Goal: Task Accomplishment & Management: Manage account settings

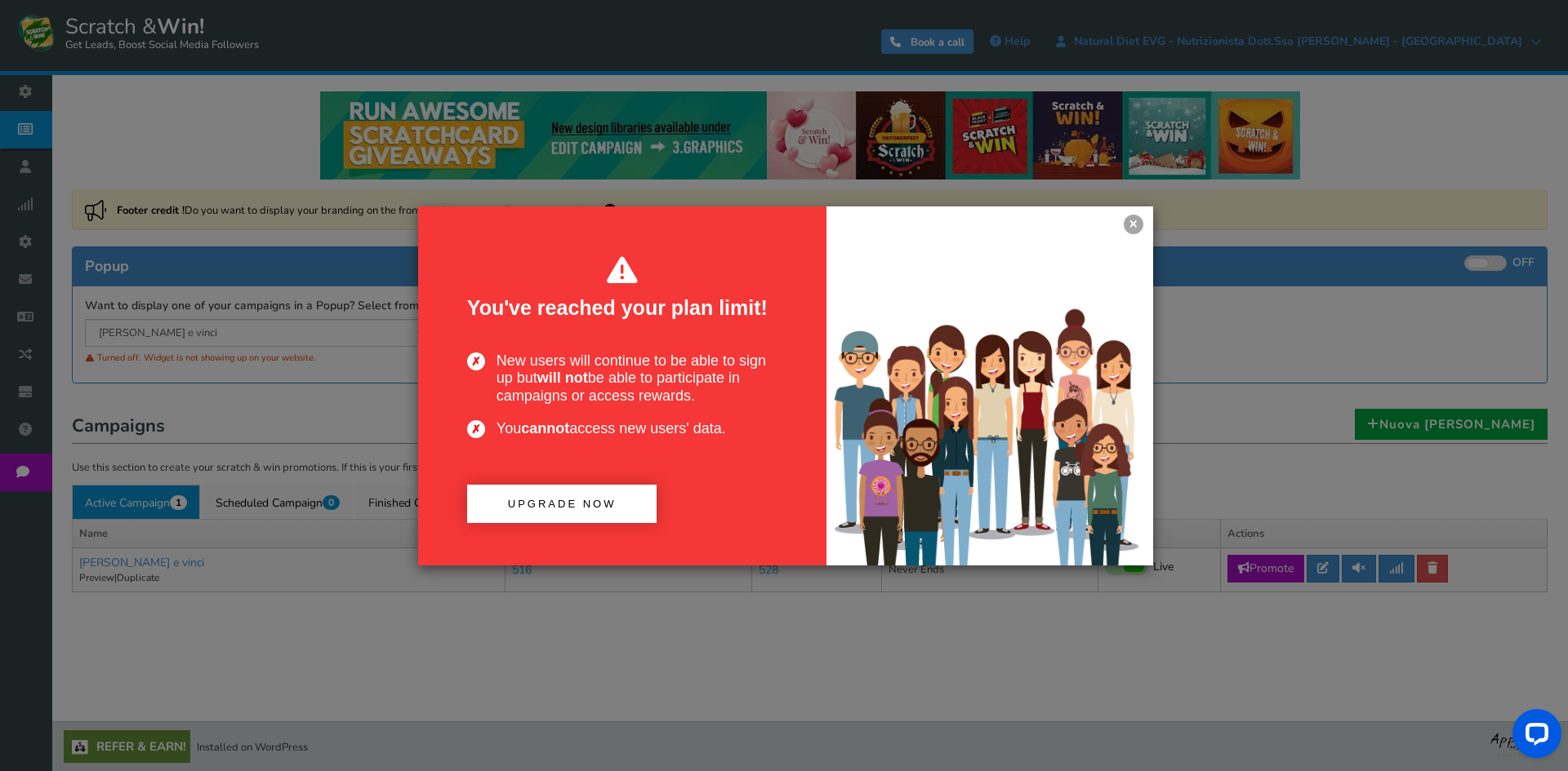
click at [1117, 226] on div at bounding box center [989, 386] width 327 height 360
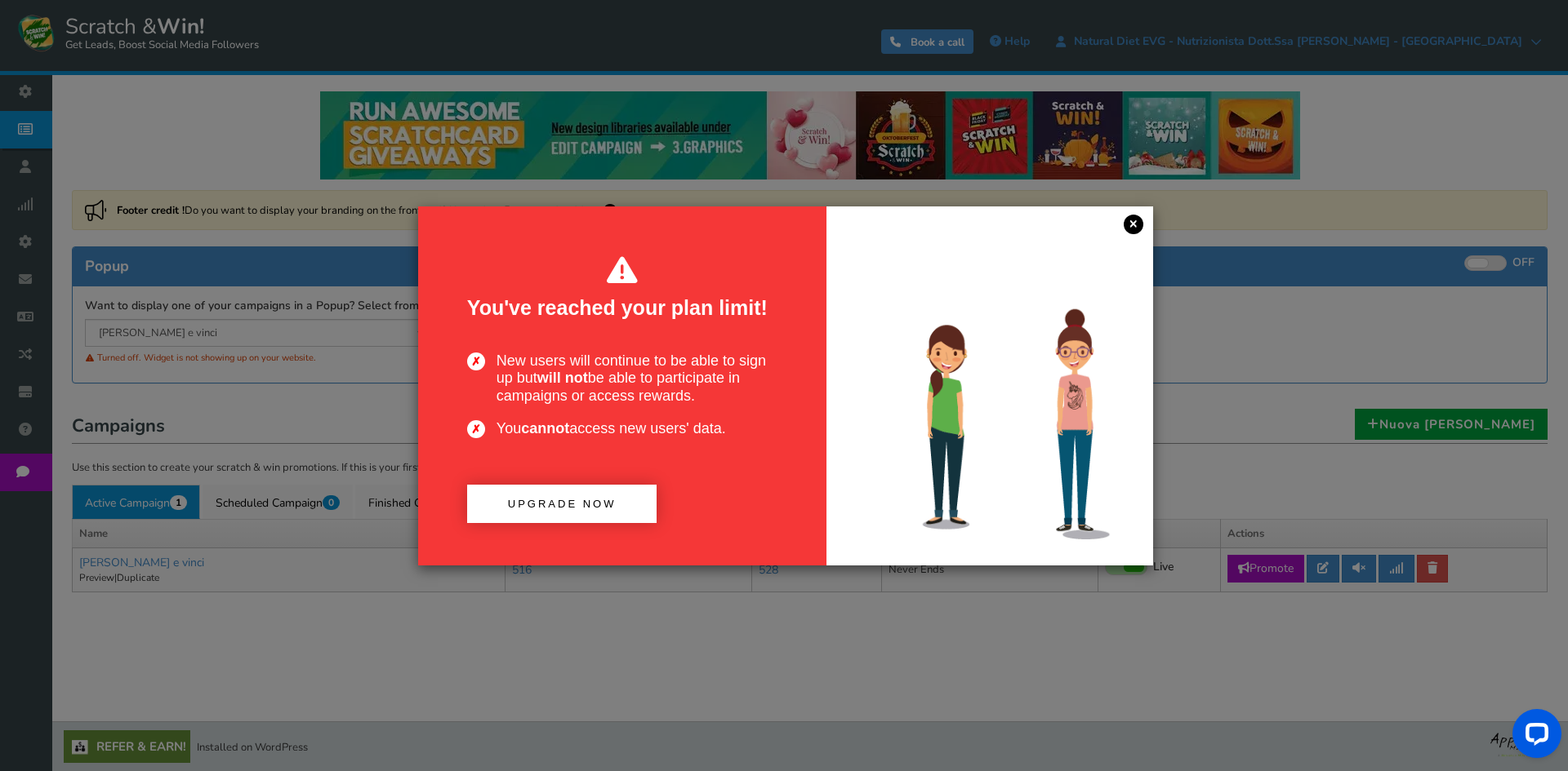
click at [1138, 226] on link "×" at bounding box center [1134, 225] width 20 height 20
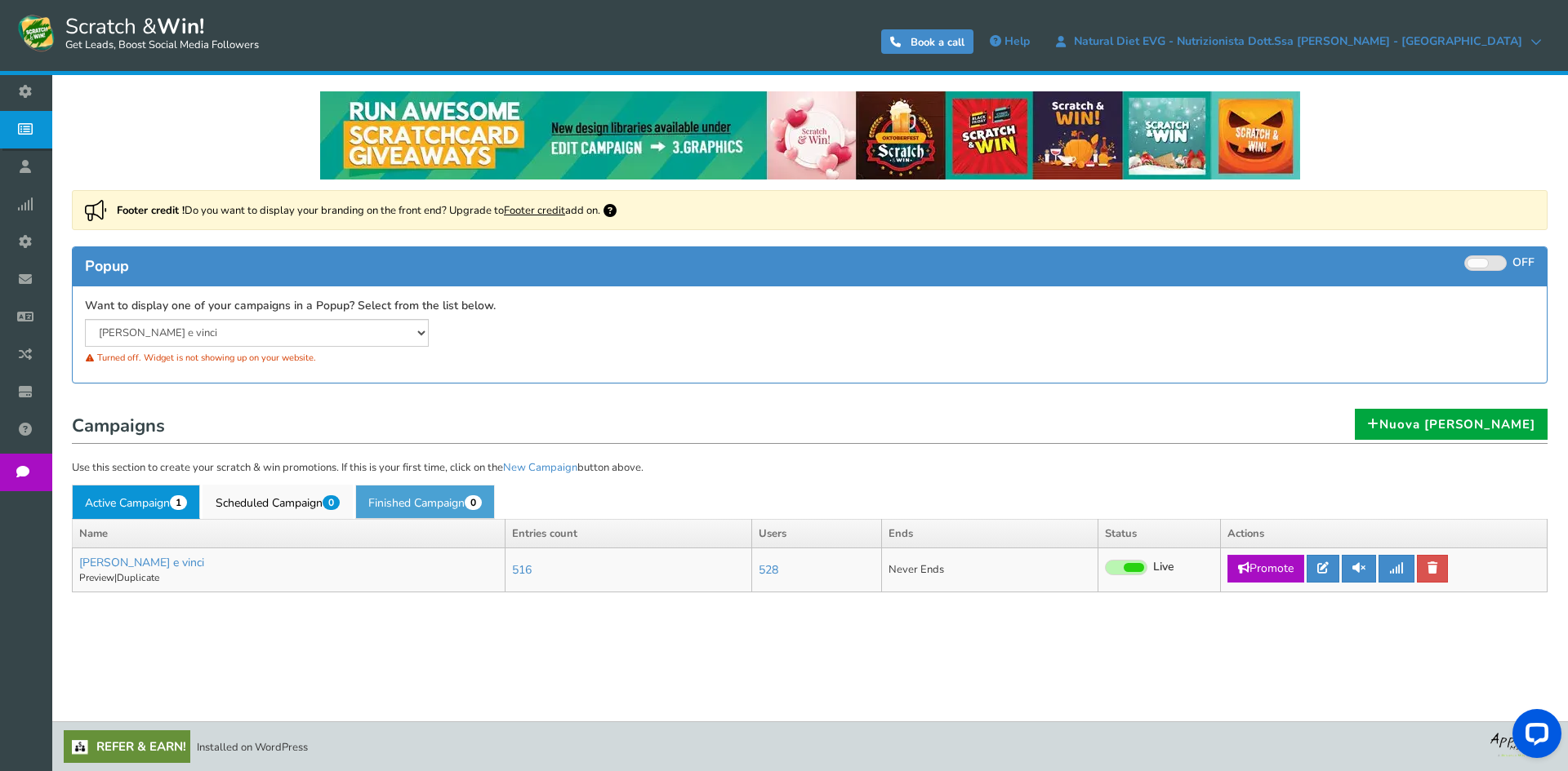
click at [398, 510] on link "Finished Campaign 0" at bounding box center [424, 502] width 139 height 35
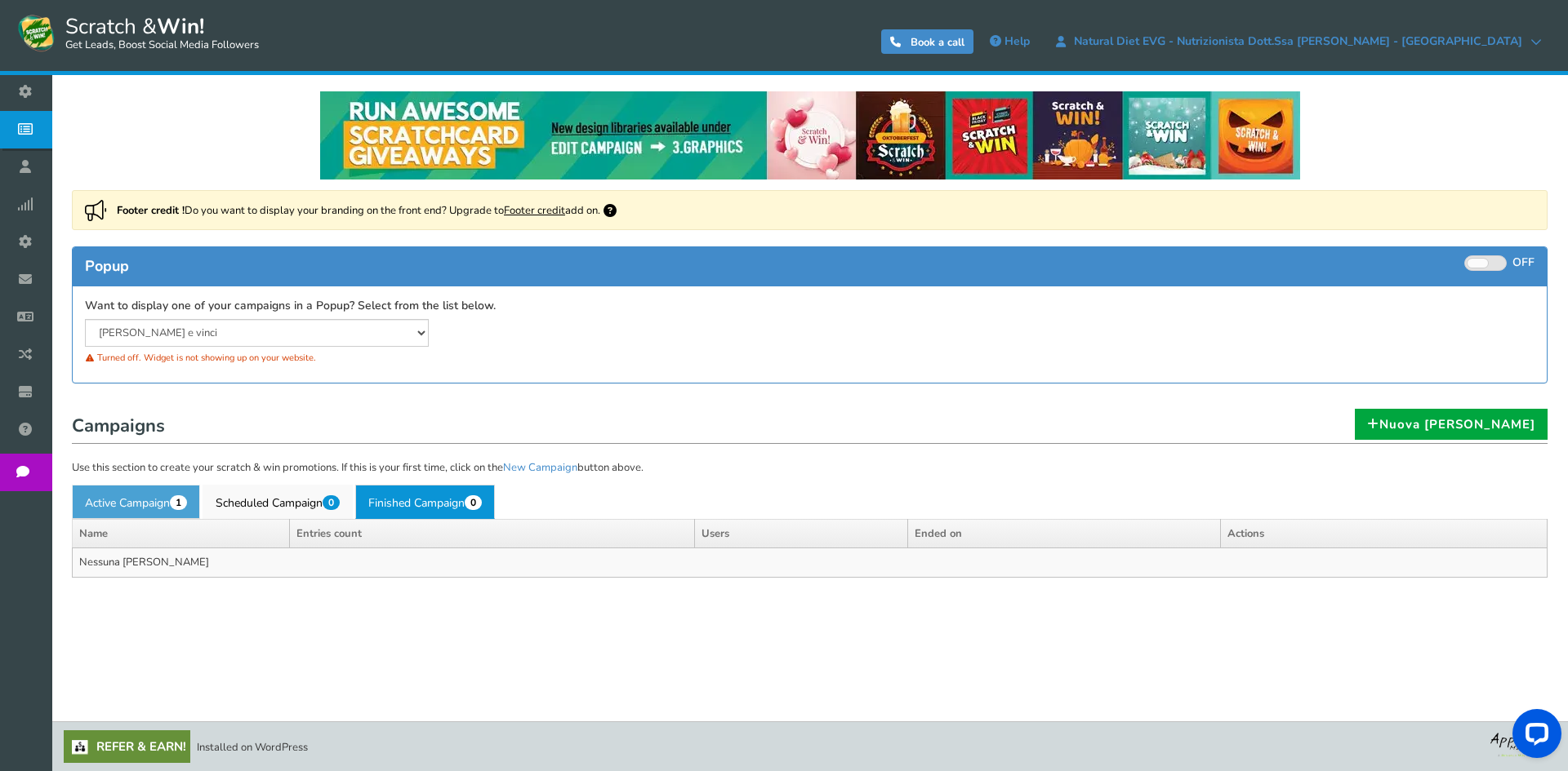
click at [162, 510] on link "Active Campaign 1" at bounding box center [136, 502] width 128 height 35
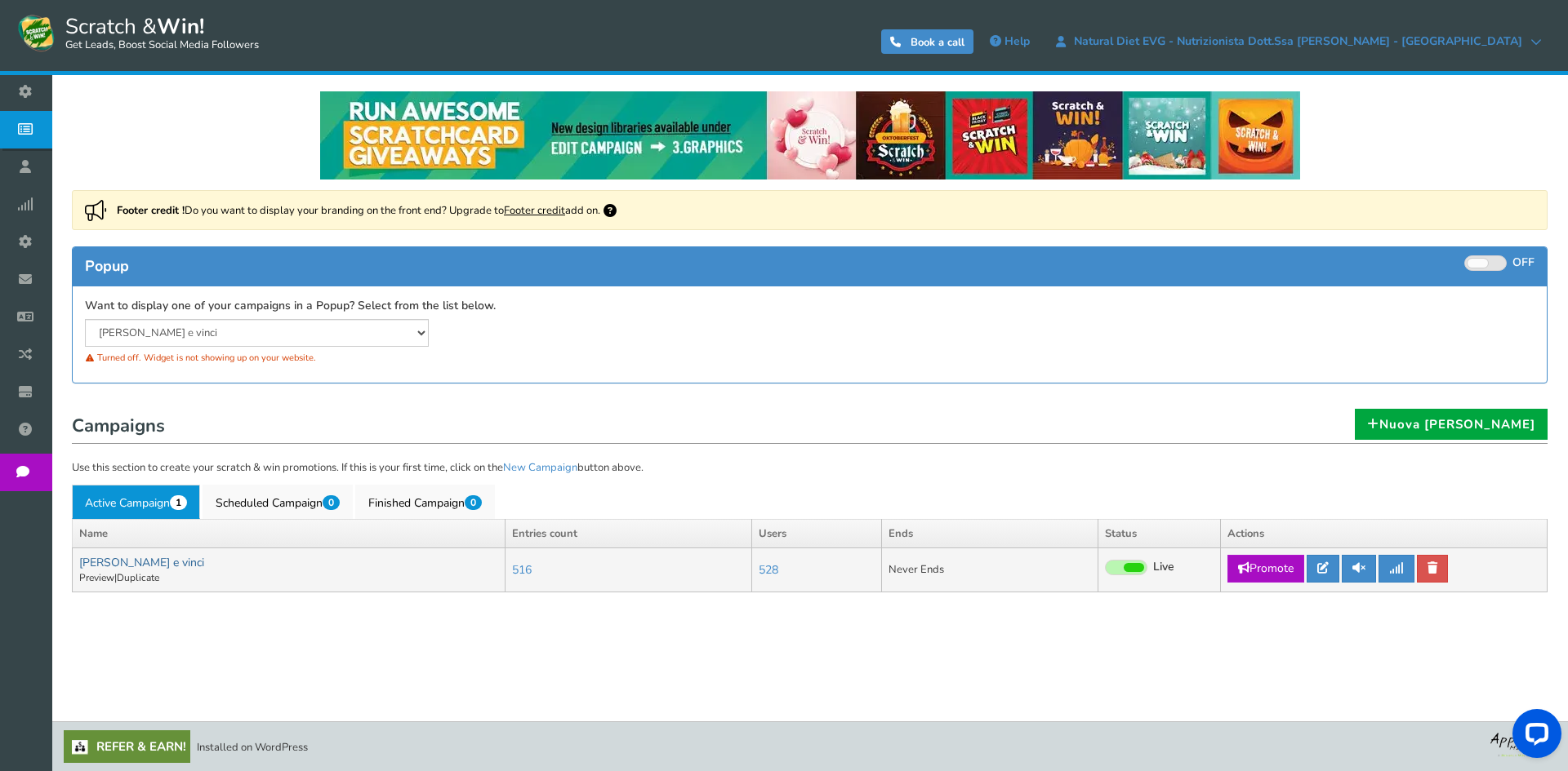
click at [112, 558] on link "[PERSON_NAME] e vinci" at bounding box center [141, 563] width 125 height 15
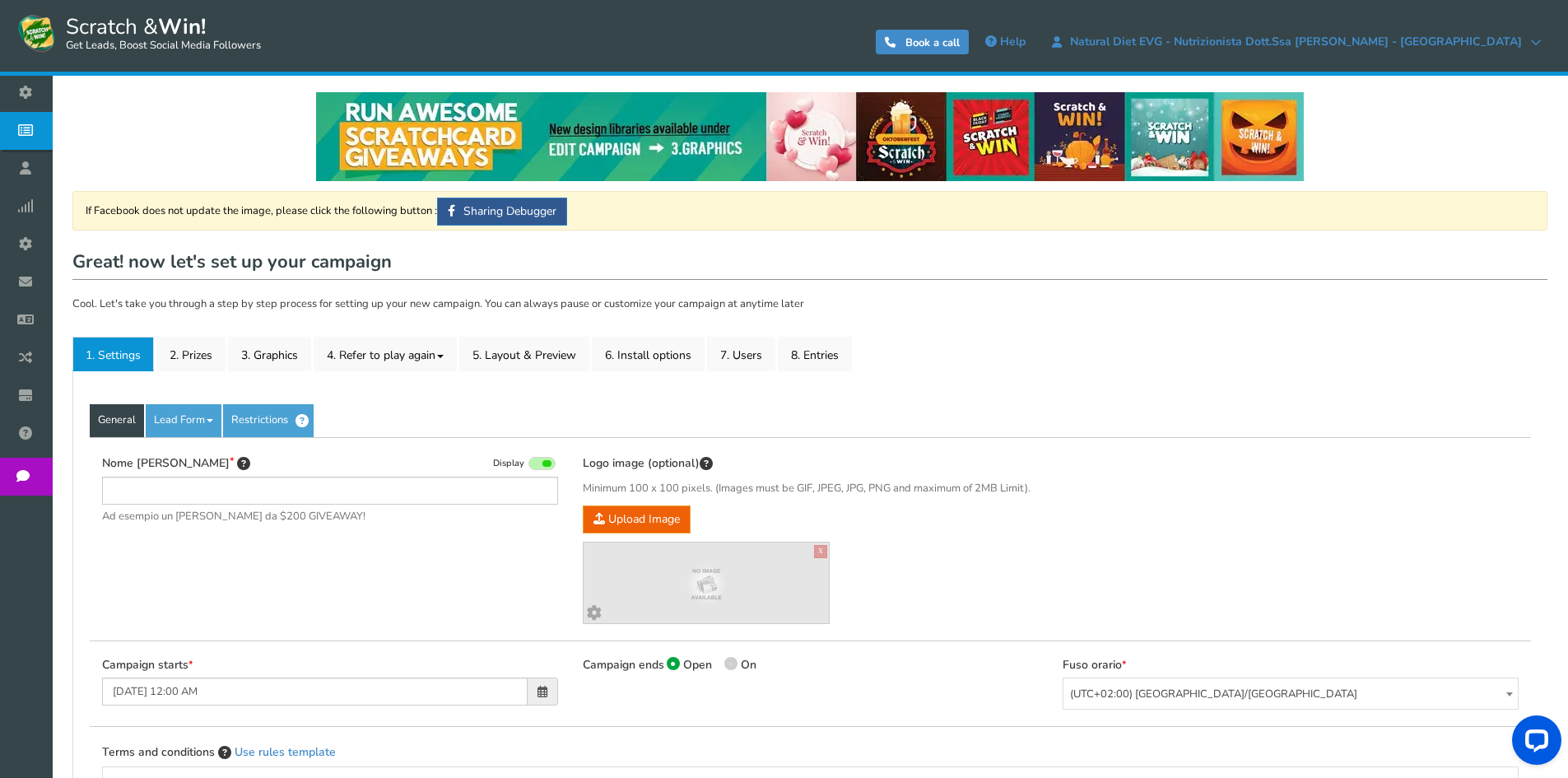
type input "[PERSON_NAME] e vinci"
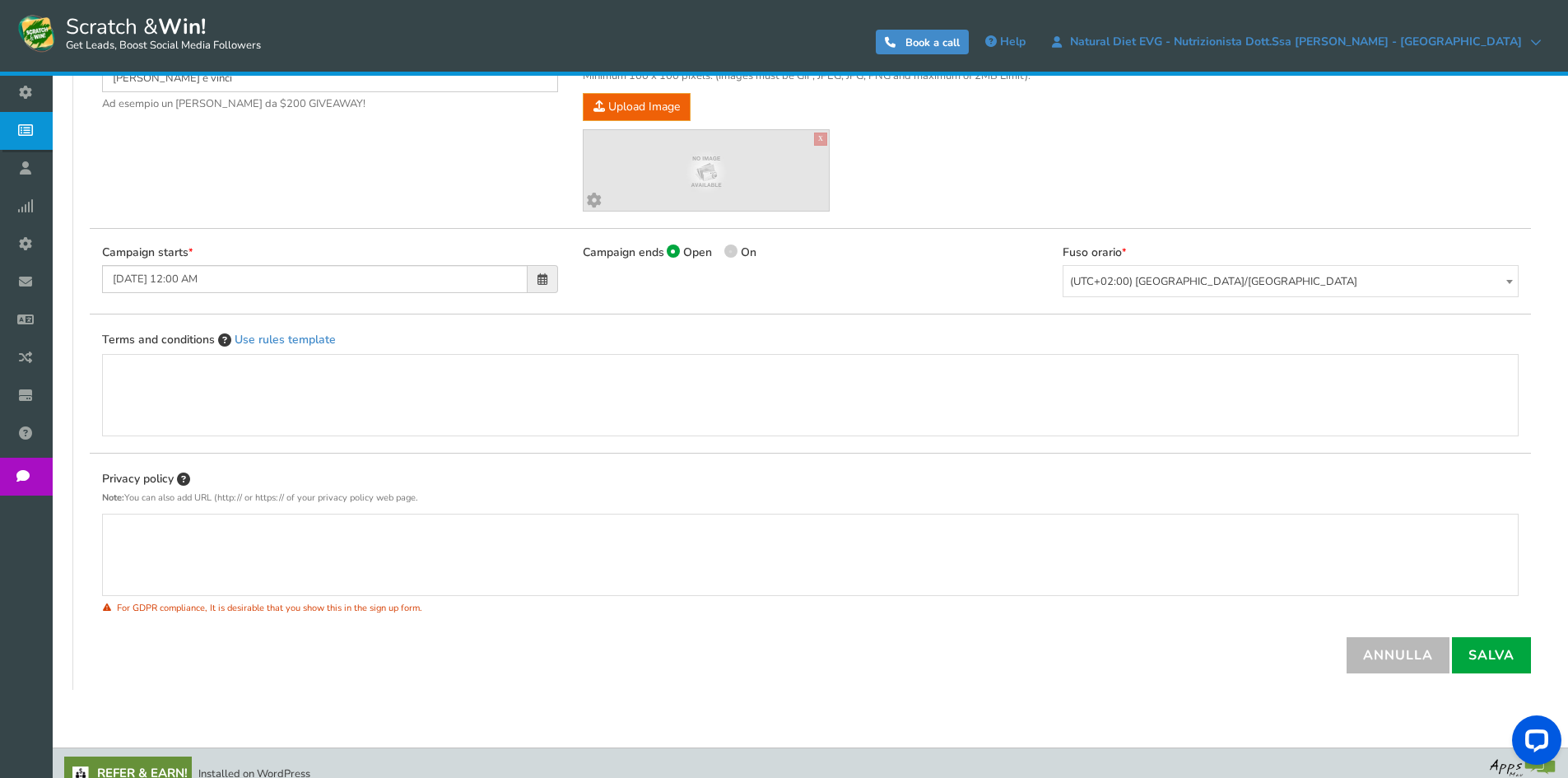
scroll to position [21, 0]
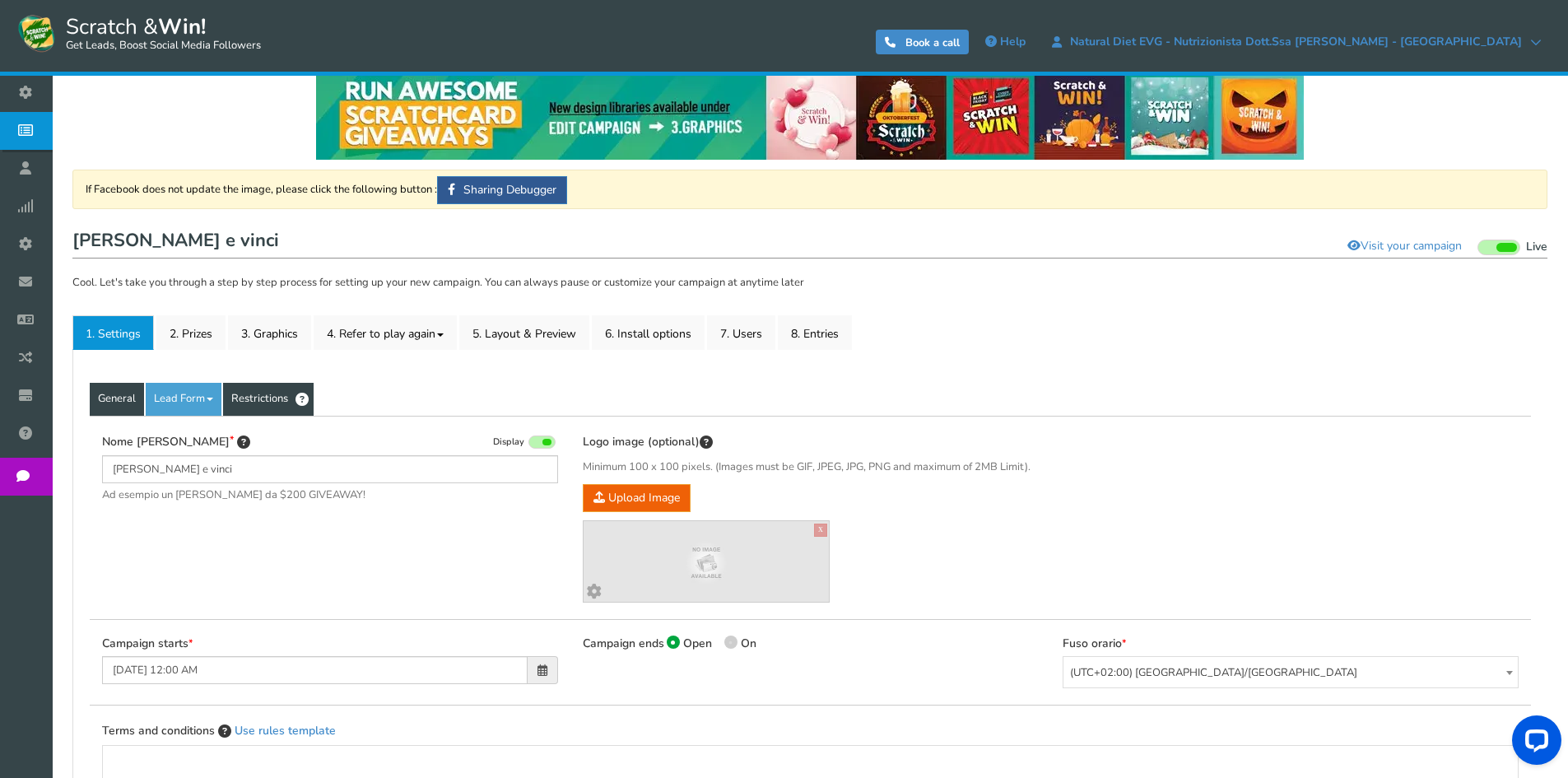
click at [256, 395] on link "Restrictions" at bounding box center [268, 400] width 91 height 33
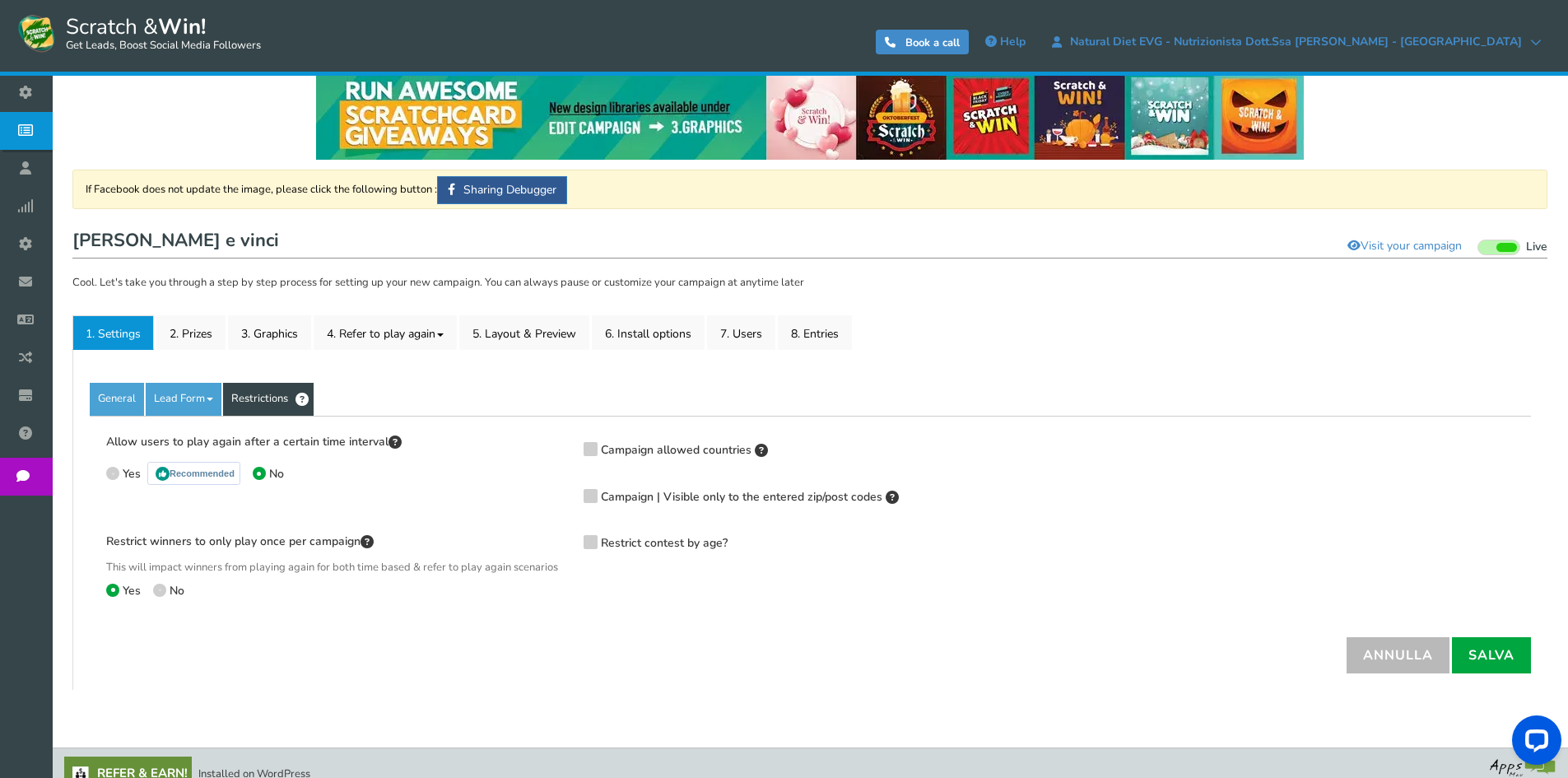
click at [121, 469] on label "Yes Recommended" at bounding box center [174, 475] width 134 height 23
click at [117, 469] on input "Yes Recommended" at bounding box center [112, 472] width 11 height 11
radio input "true"
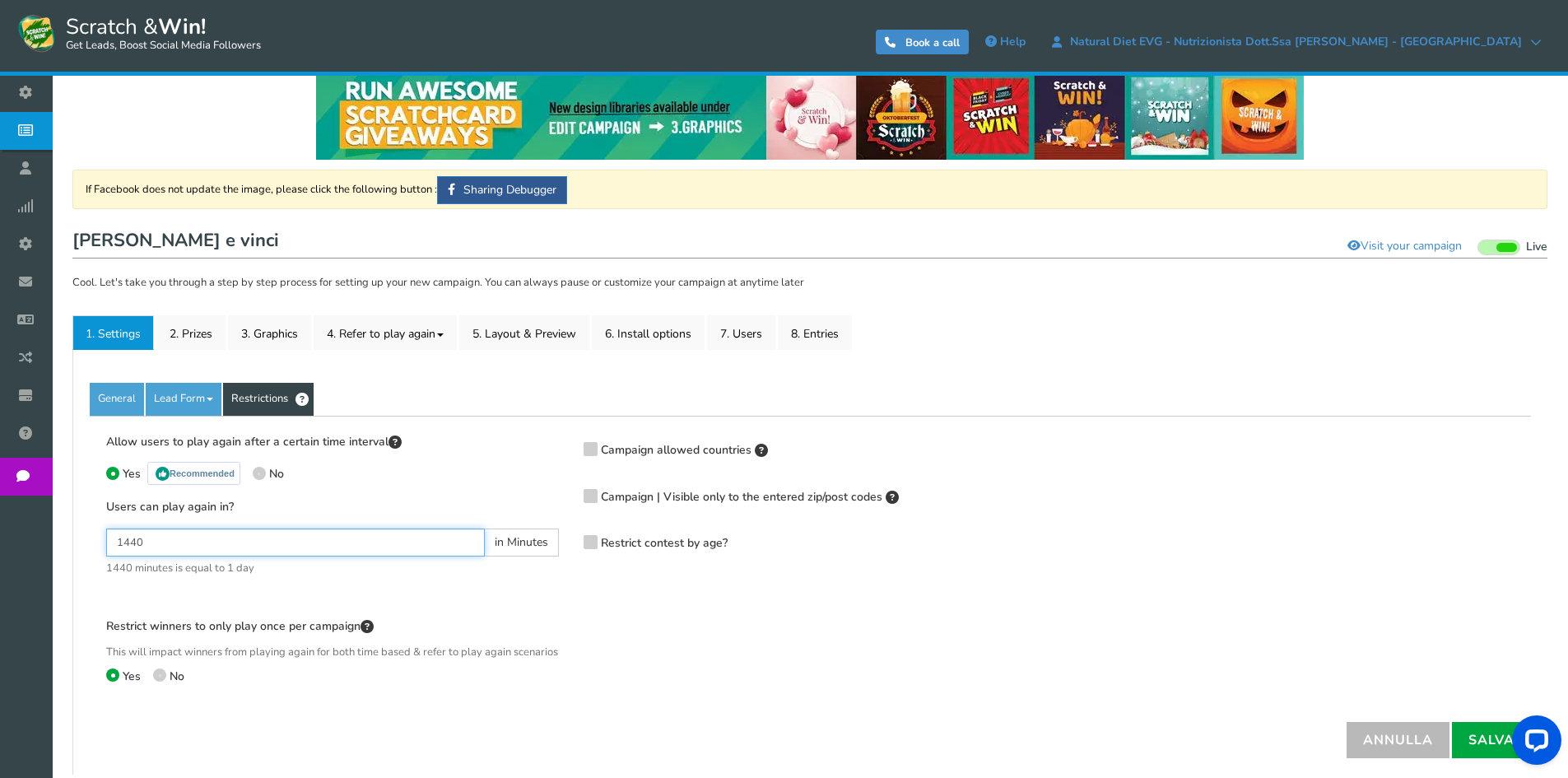
click at [275, 540] on input "1440" at bounding box center [296, 543] width 378 height 28
click at [189, 545] on input "1440" at bounding box center [296, 543] width 378 height 28
paste input "2160"
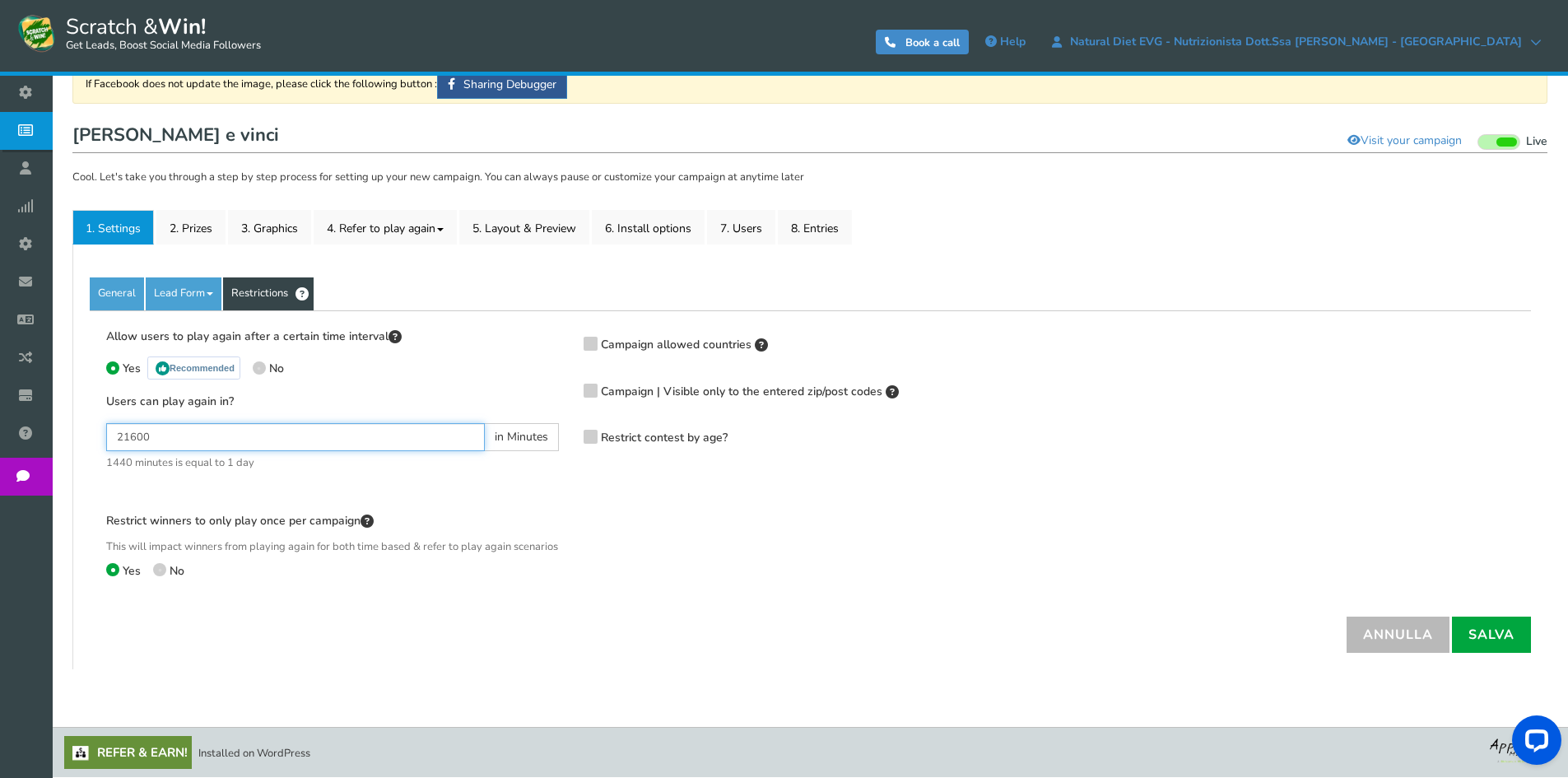
scroll to position [143, 0]
type input "21600"
click at [1490, 634] on link "Salva" at bounding box center [1492, 635] width 79 height 36
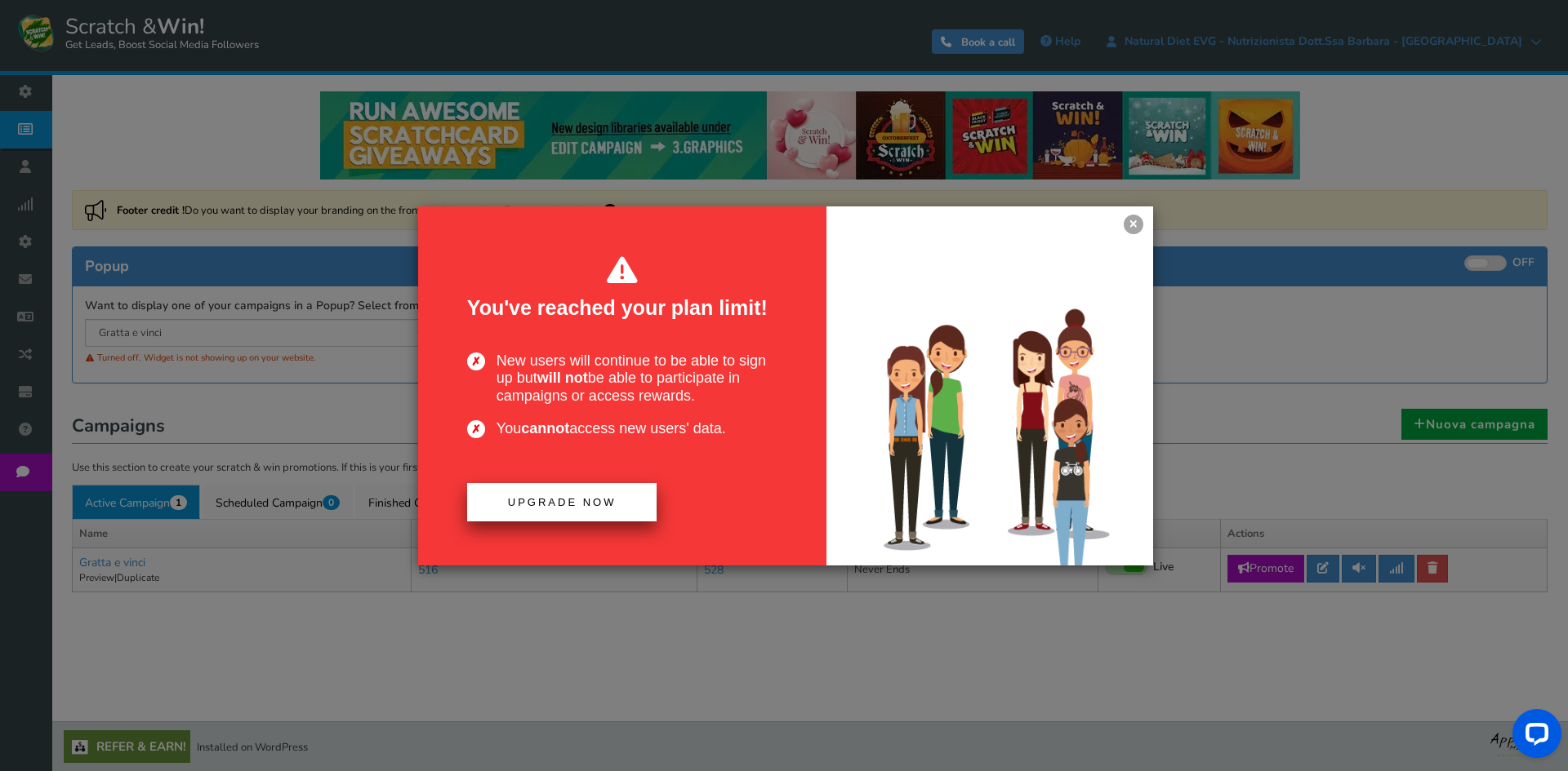
click at [551, 517] on link "Upgrade now" at bounding box center [562, 502] width 190 height 38
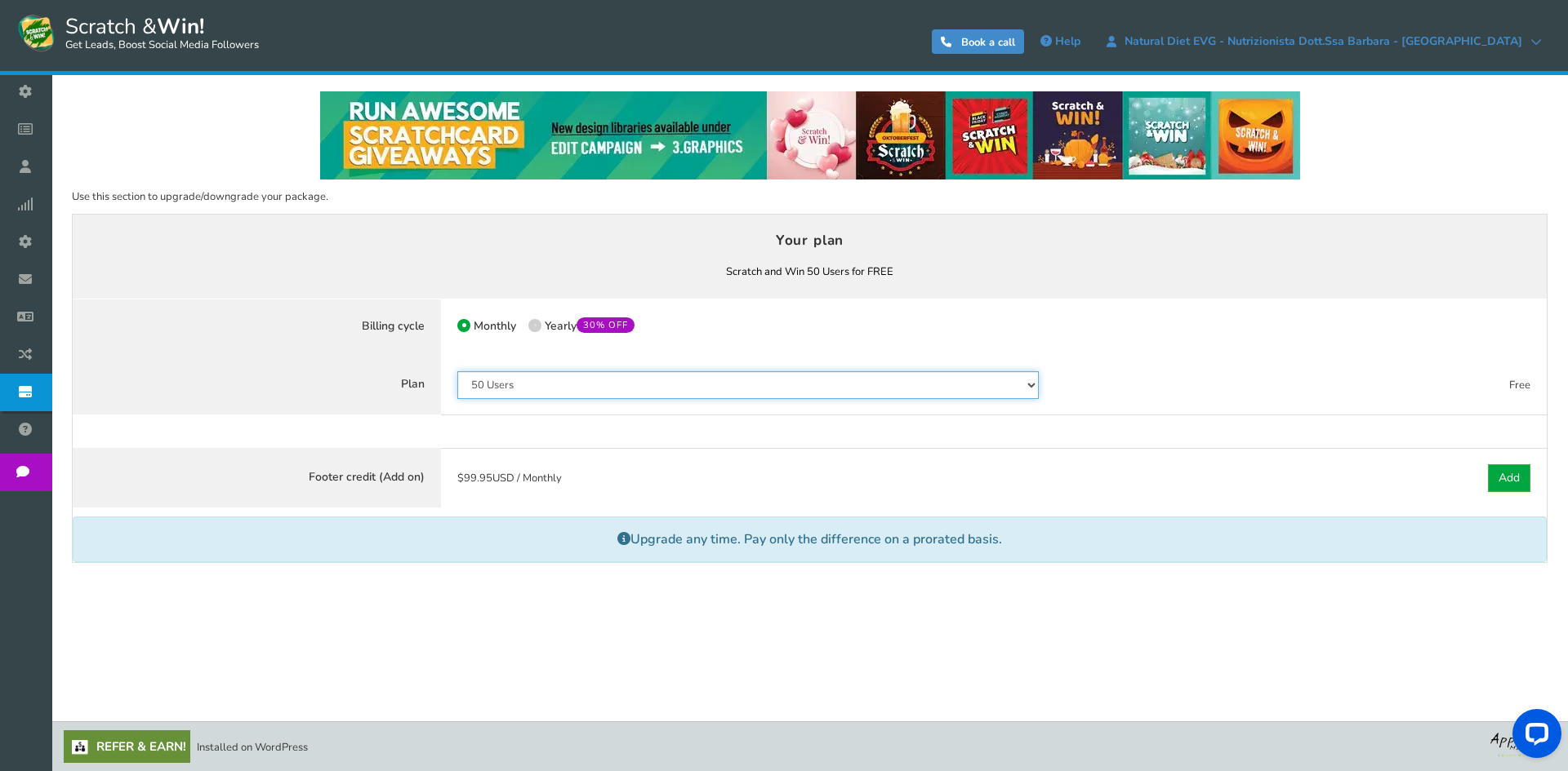
click at [643, 384] on select "50 Users 500 Users 2000 Users 10000 Users 25000 Users Unlimited" at bounding box center [748, 385] width 581 height 27
select select "846"
click at [457, 371] on select "50 Users 500 Users 2000 Users 10000 Users 25000 Users Unlimited" at bounding box center [748, 385] width 581 height 27
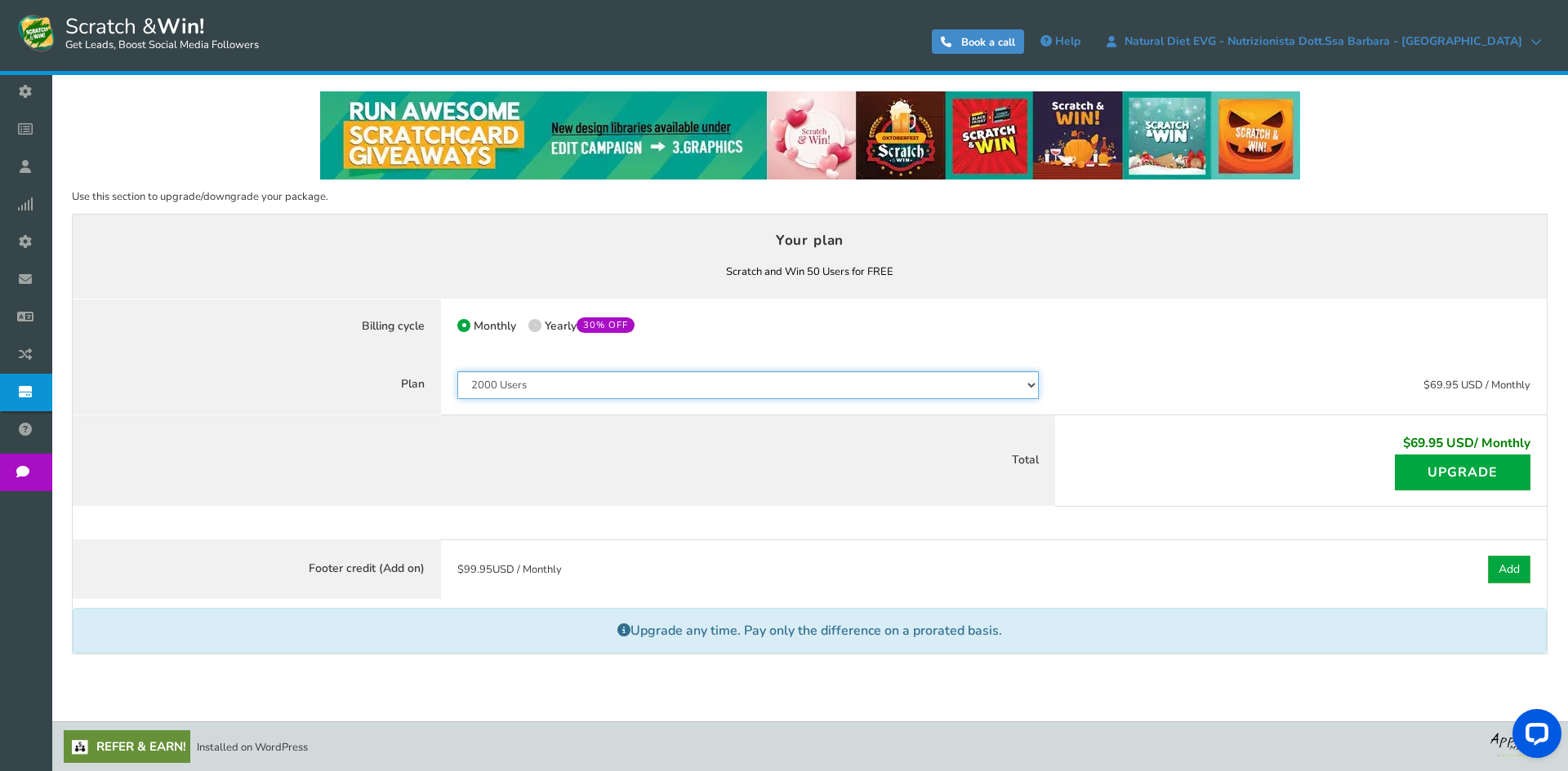
click at [639, 382] on select "50 Users 500 Users 2000 Users 10000 Users 25000 Users Unlimited" at bounding box center [748, 385] width 581 height 27
